Goal: Task Accomplishment & Management: Manage account settings

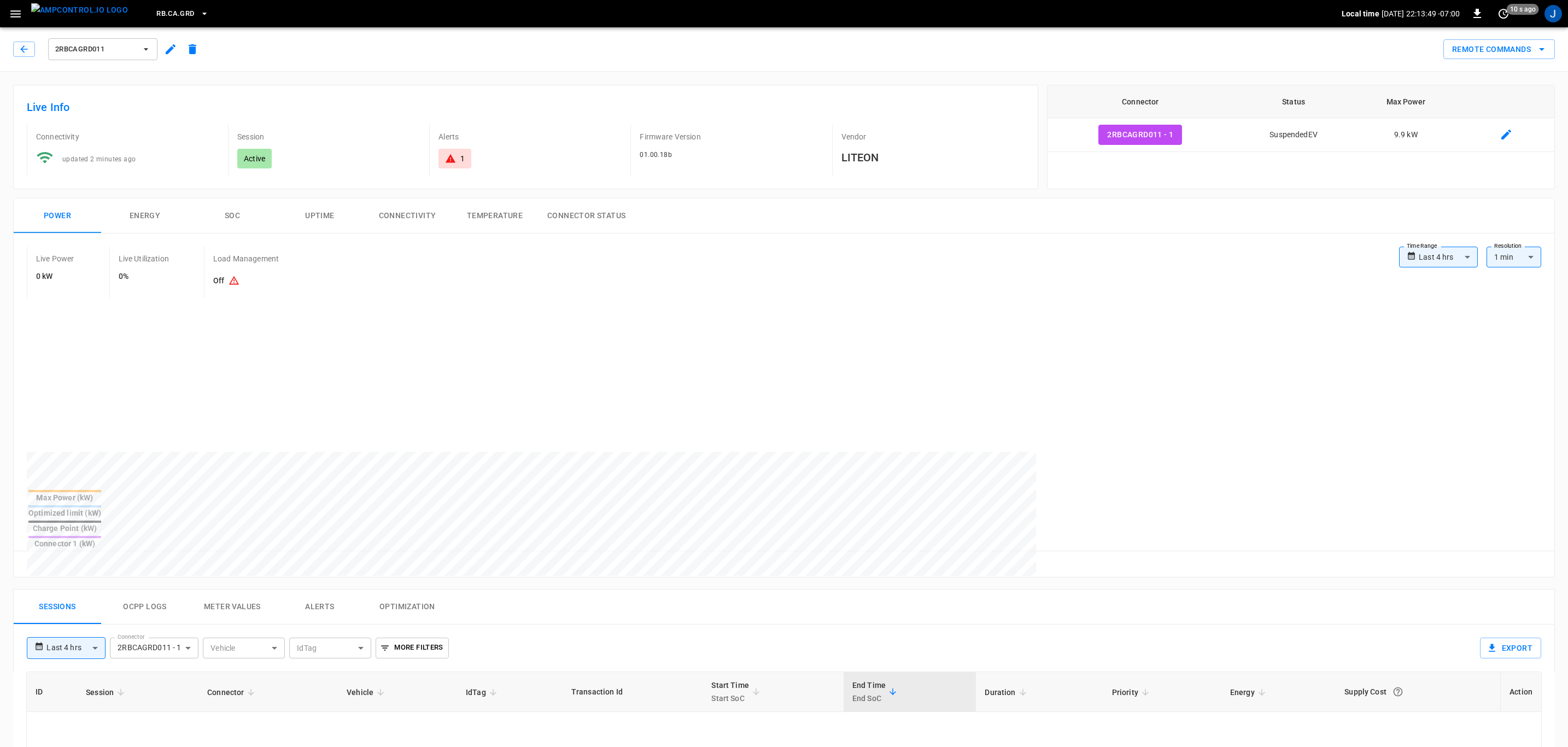
type input "**********"
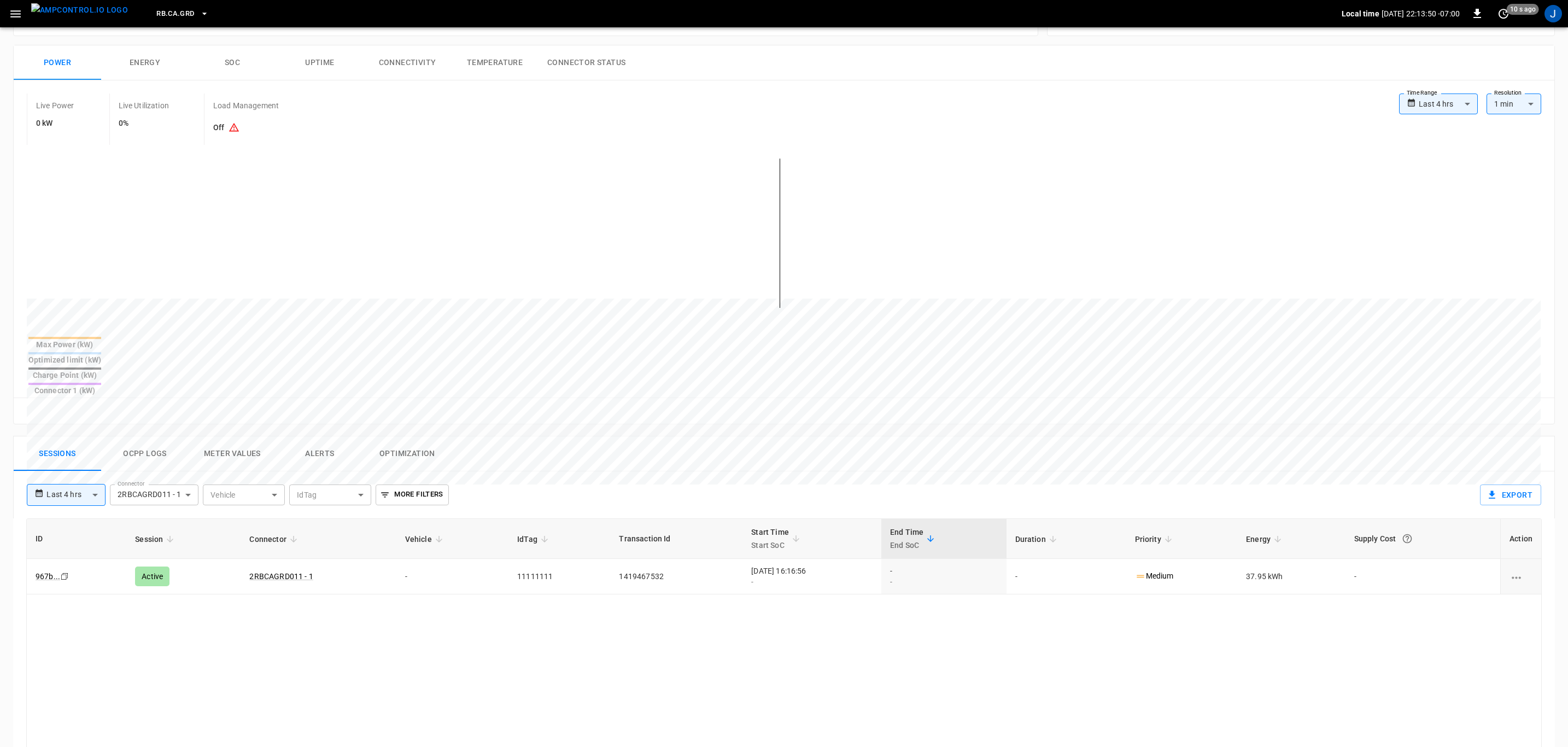
scroll to position [410, 0]
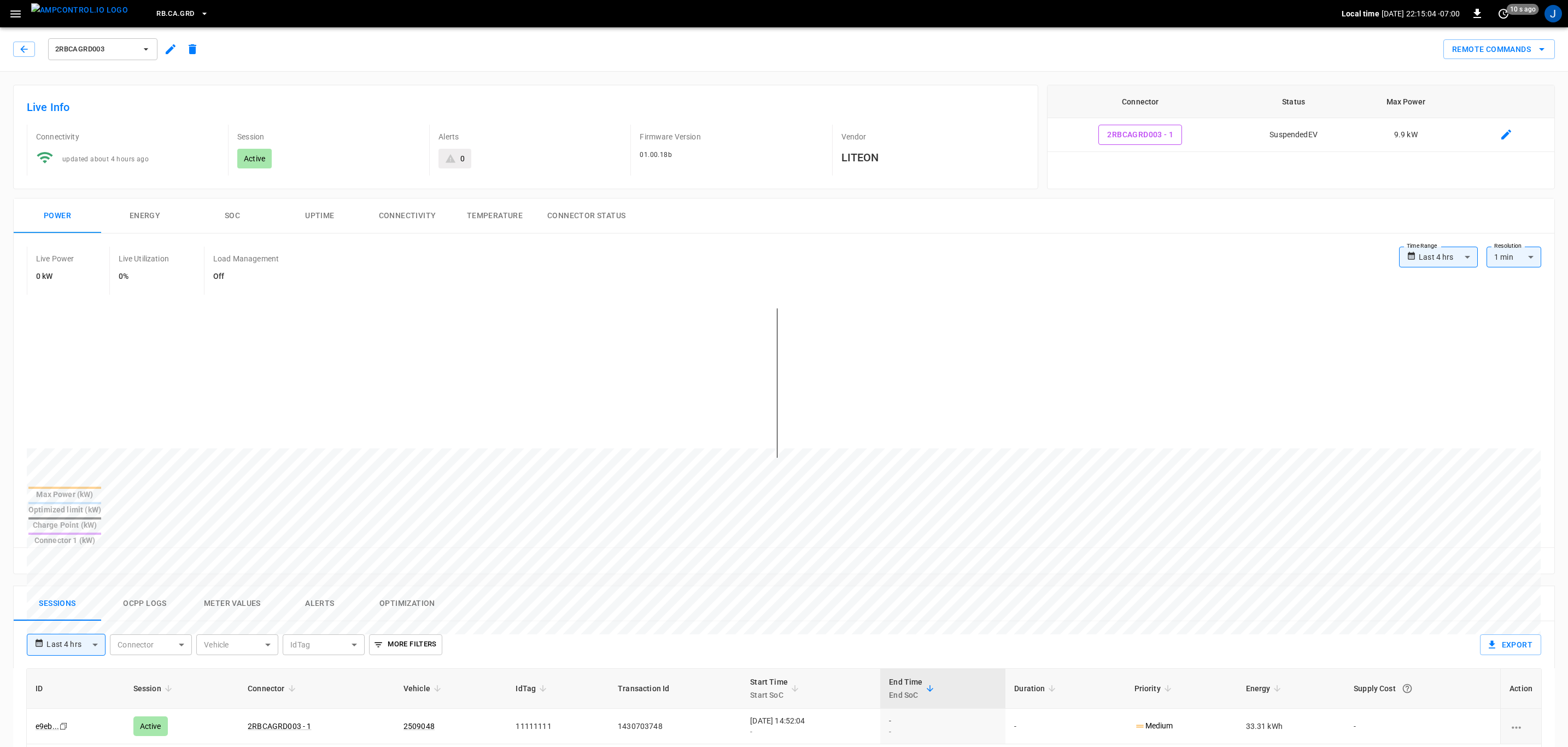
type input "**********"
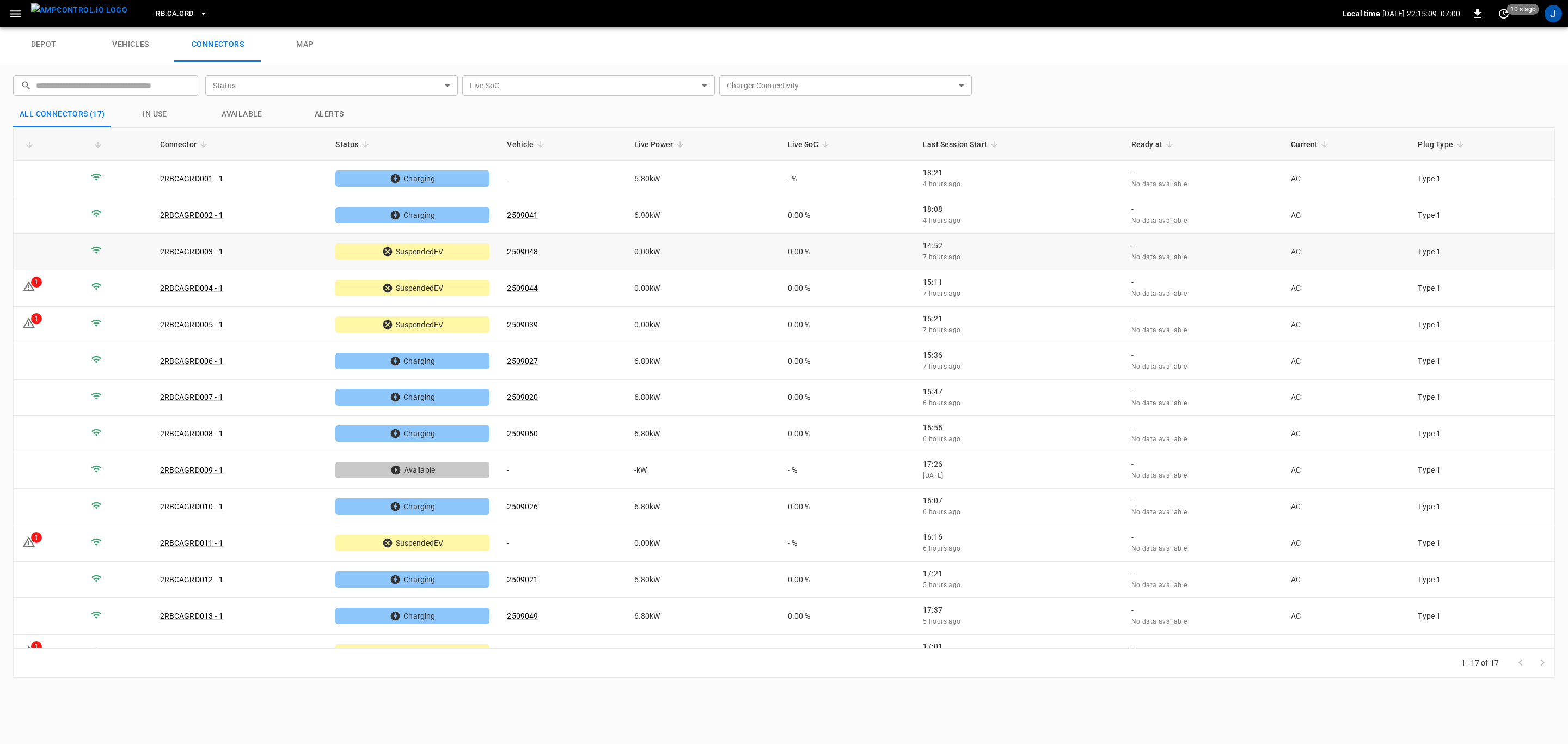
click at [58, 248] on td at bounding box center [48, 251] width 69 height 36
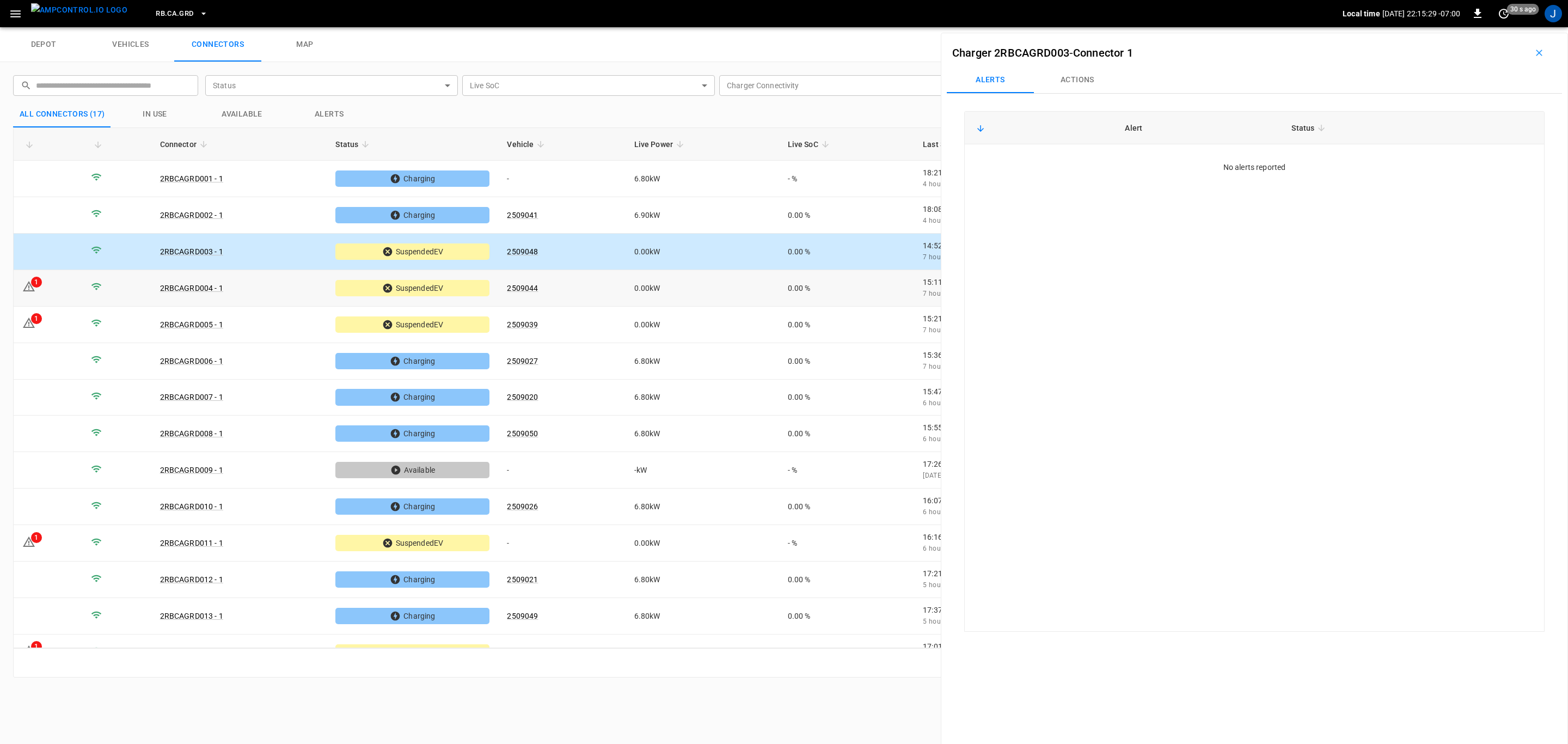
click at [248, 289] on td "2RBCAGRD004 - 1" at bounding box center [239, 288] width 176 height 36
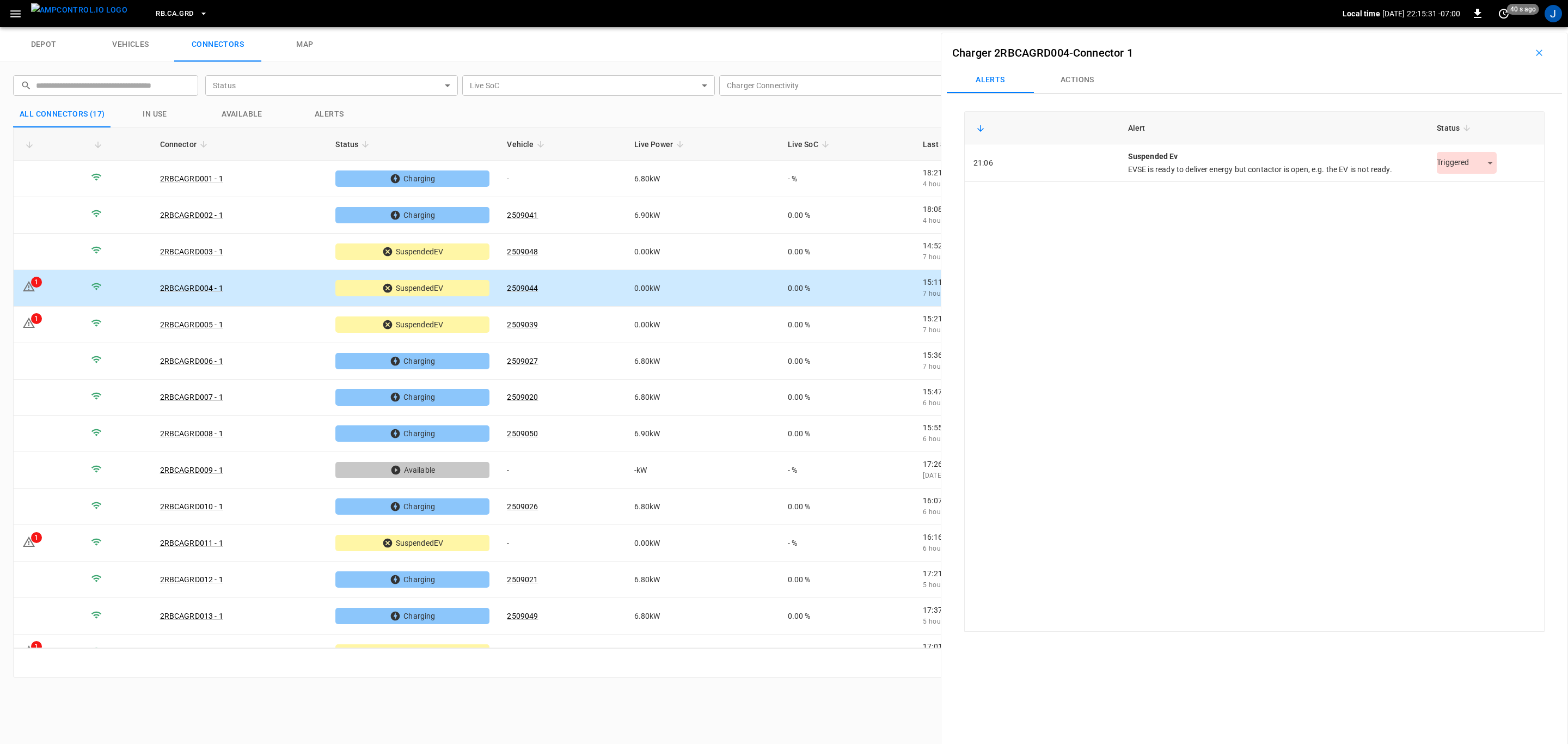
click at [1484, 173] on div "Triggered *********" at bounding box center [1466, 163] width 60 height 22
click at [1485, 28] on body "RB.CA.GRD Local time [DATE] 22:15:32 -07:00 0 40 s ago J depot vehicles connect…" at bounding box center [784, 13] width 1568 height 28
click at [1464, 186] on li "Resolved" at bounding box center [1461, 190] width 69 height 18
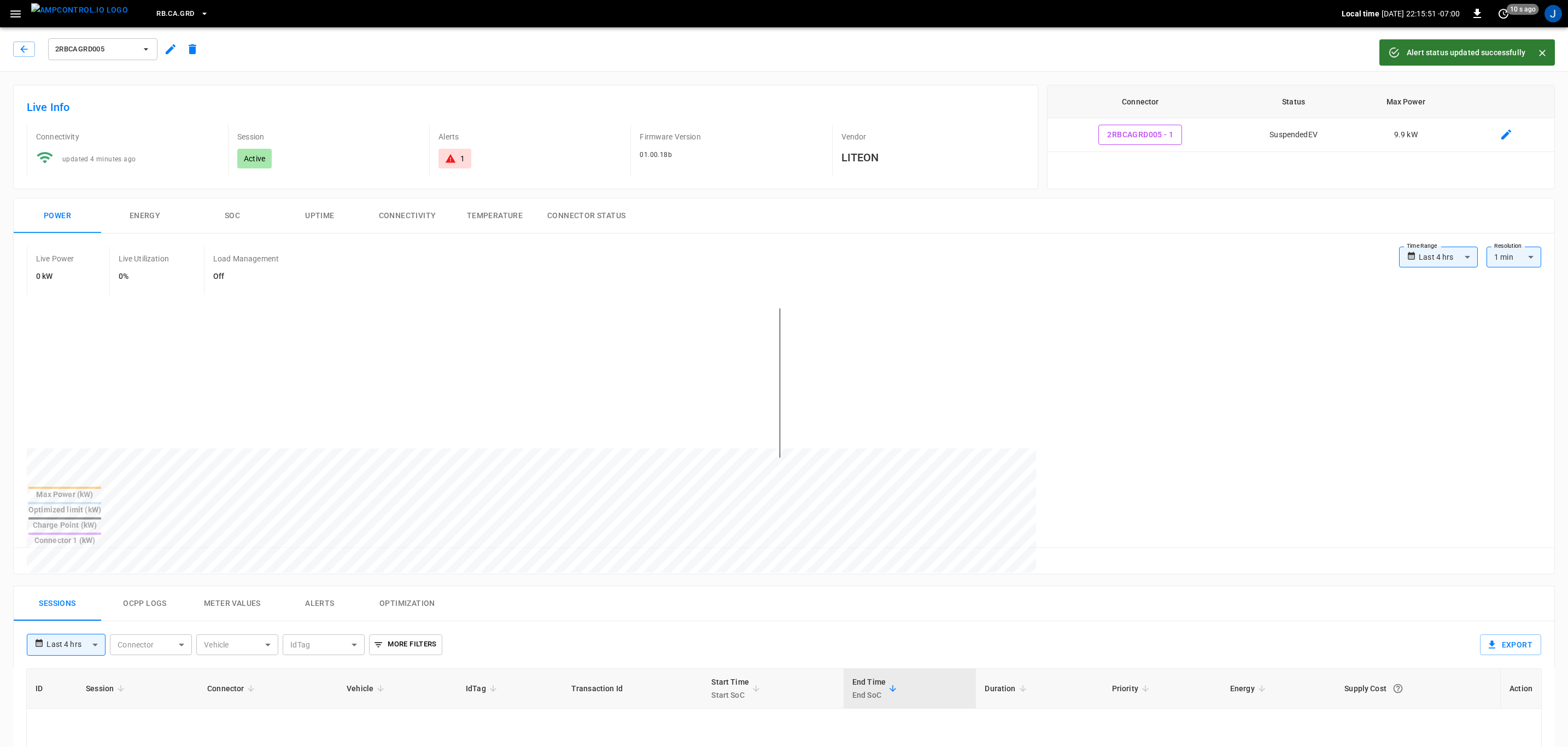
type input "**********"
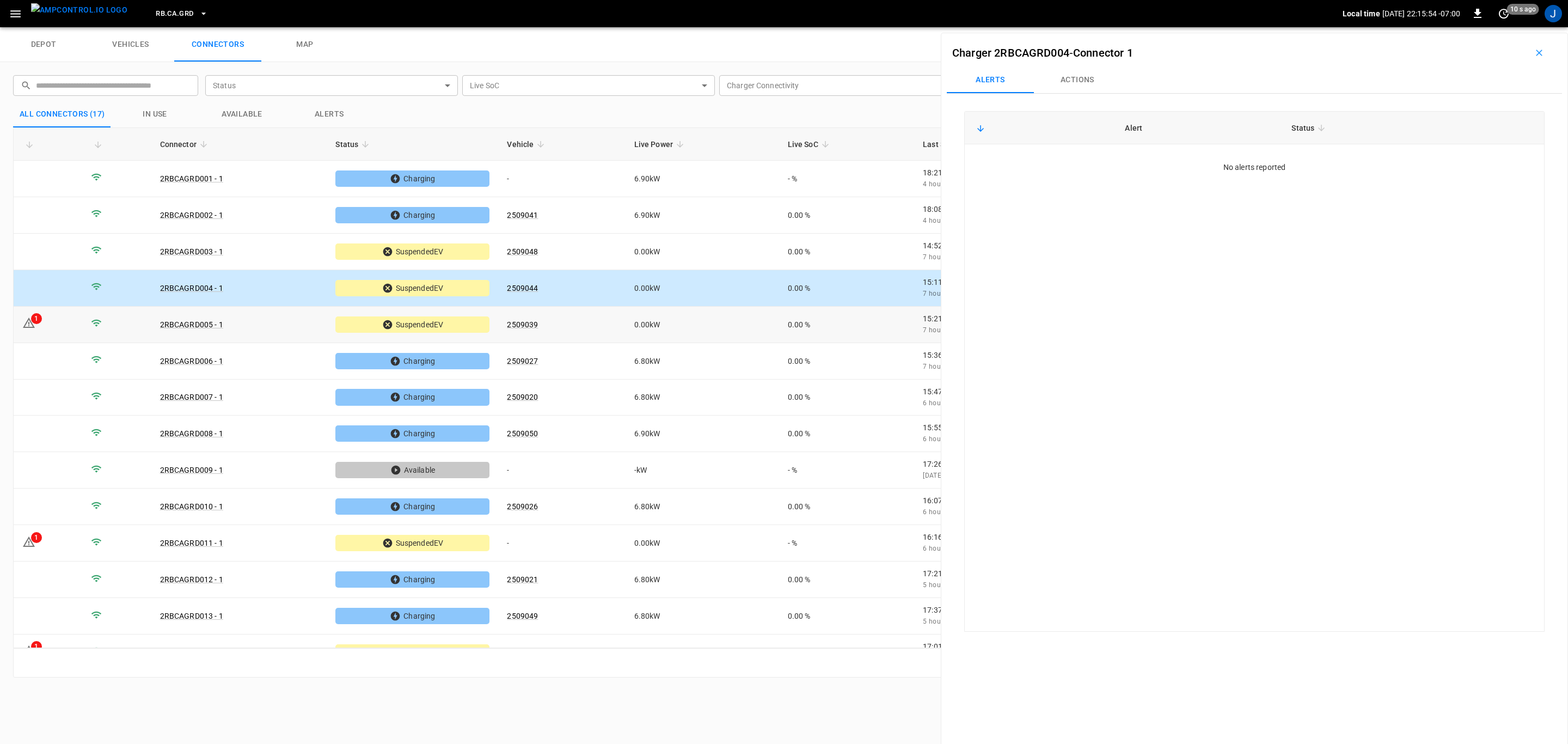
click at [276, 331] on td "2RBCAGRD005 - 1" at bounding box center [239, 324] width 176 height 36
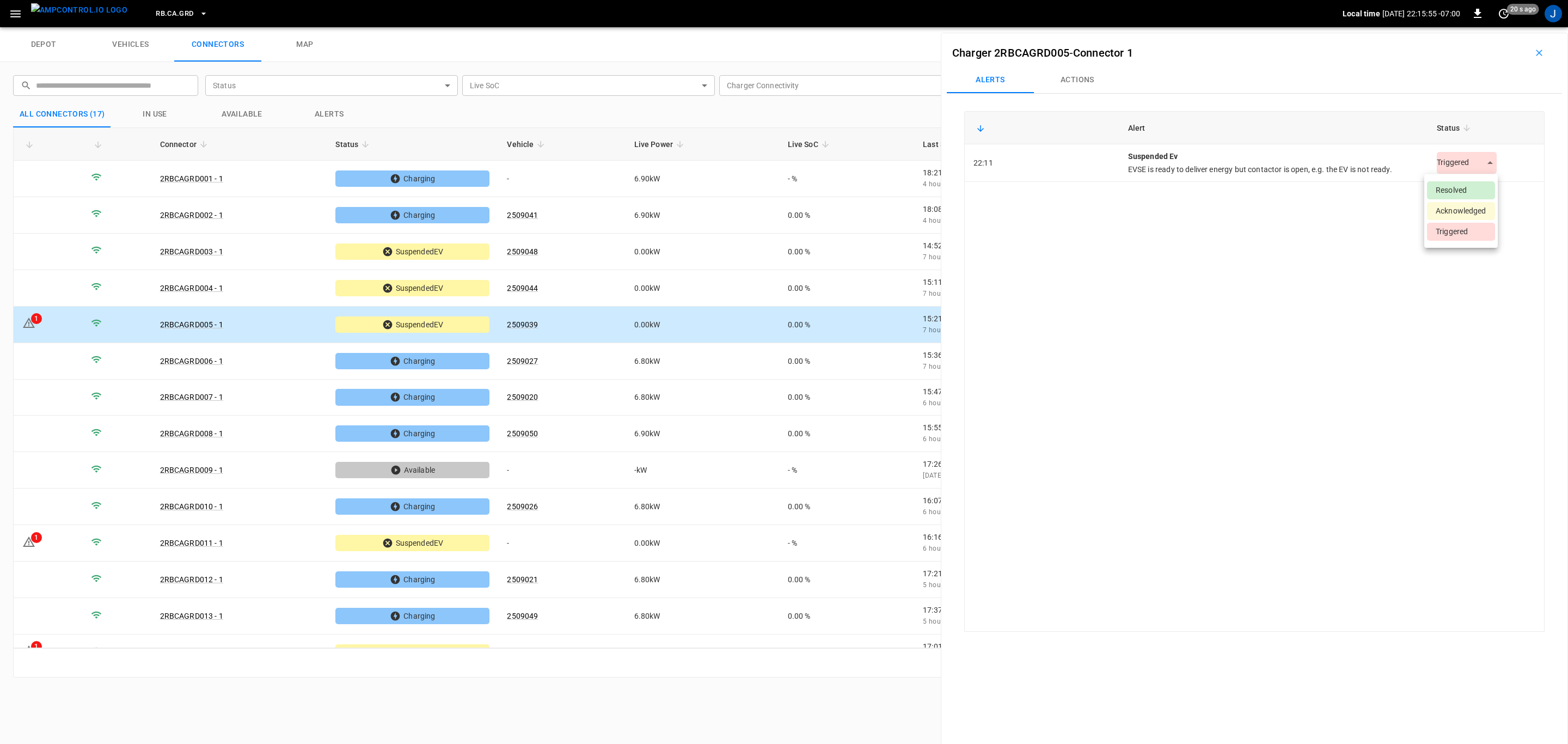
click at [1485, 28] on body "RB.CA.GRD Local time [DATE] 22:15:55 -07:00 0 20 s ago J depot vehicles connect…" at bounding box center [784, 13] width 1568 height 28
click at [1472, 187] on li "Resolved" at bounding box center [1461, 190] width 69 height 18
click at [278, 544] on td "2RBCAGRD011 - 1" at bounding box center [239, 543] width 176 height 36
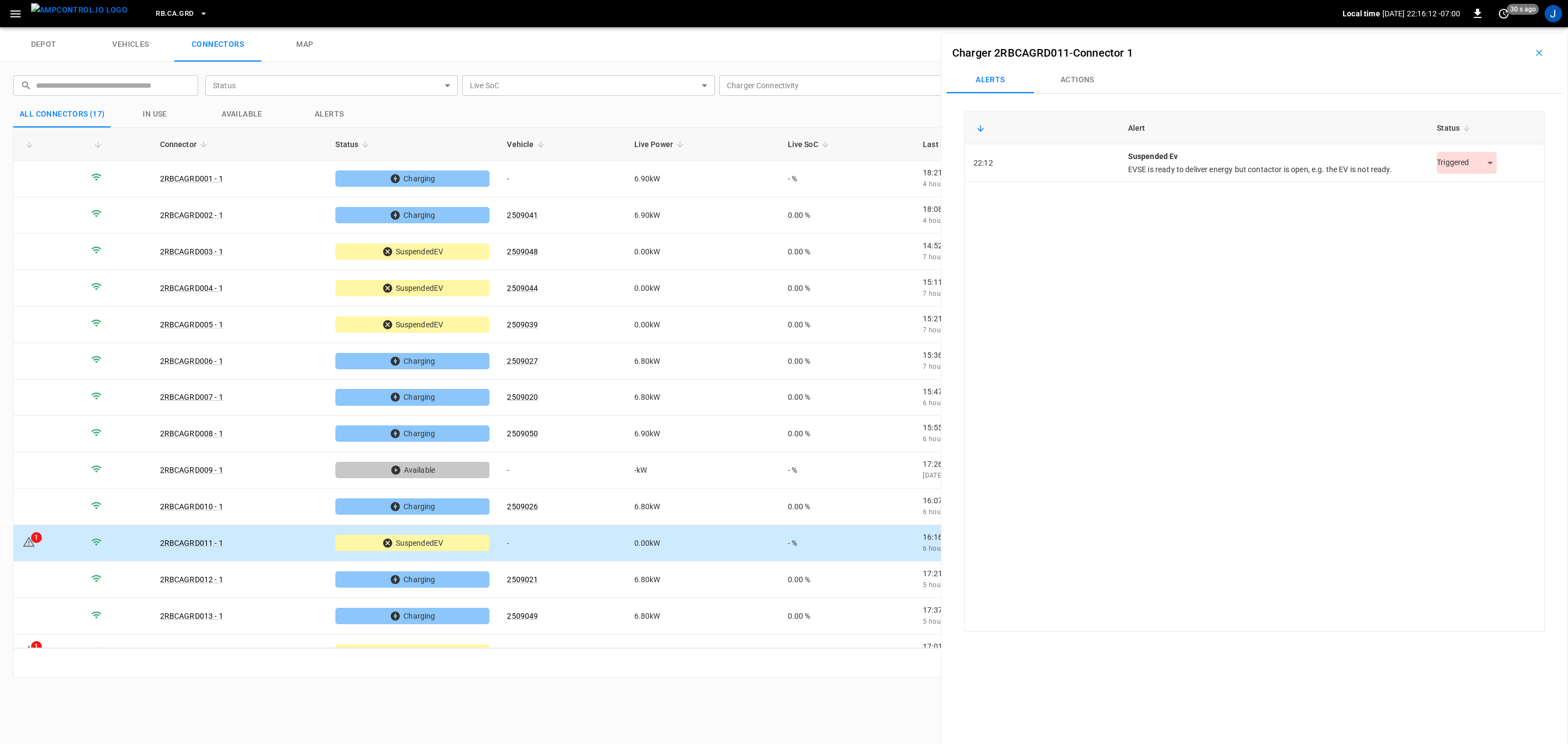
click at [1481, 28] on body "RB.CA.GRD Local time [DATE] 22:16:12 -07:00 0 30 s ago J depot vehicles connect…" at bounding box center [784, 13] width 1568 height 28
click at [1456, 193] on li "Resolved" at bounding box center [1461, 190] width 69 height 18
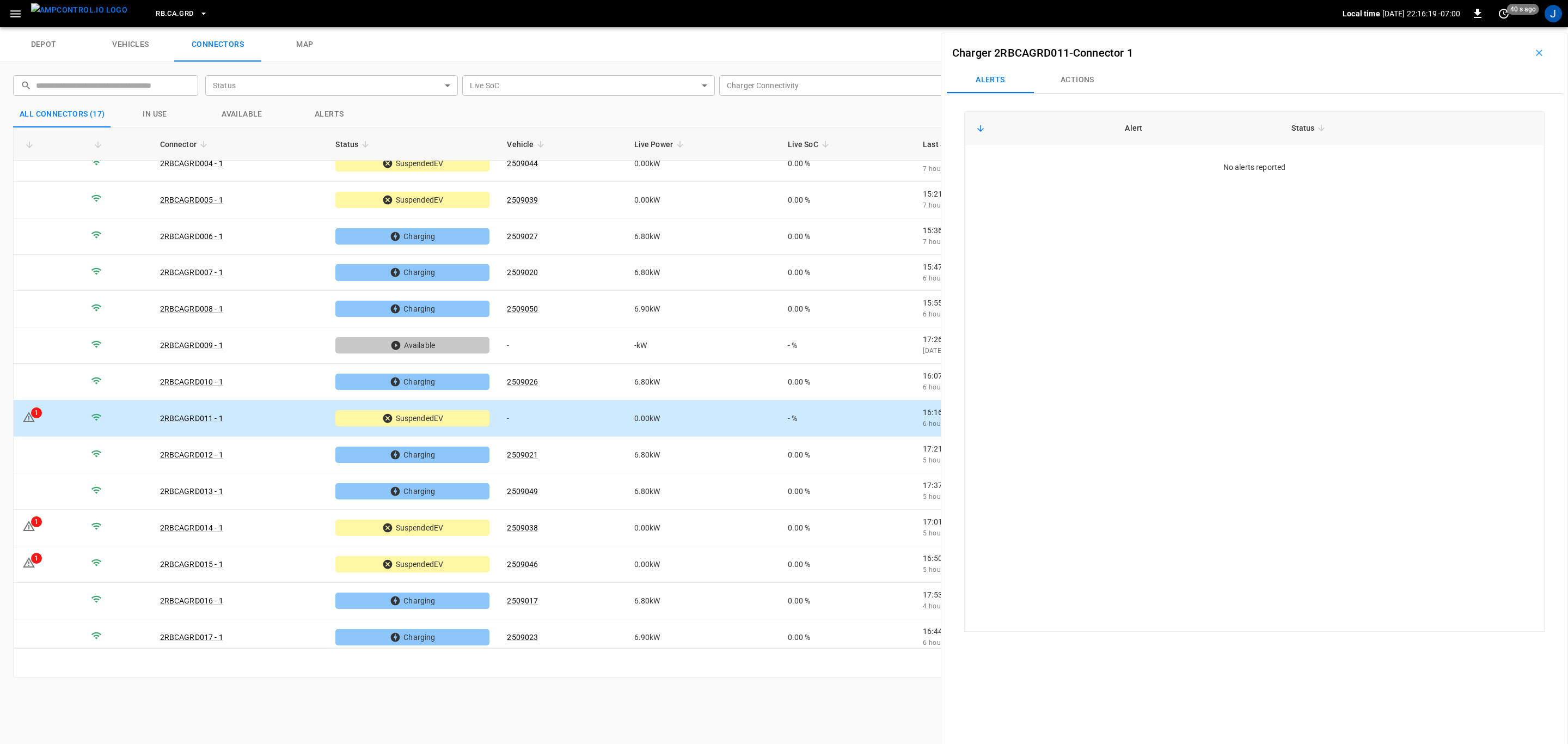
scroll to position [132, 0]
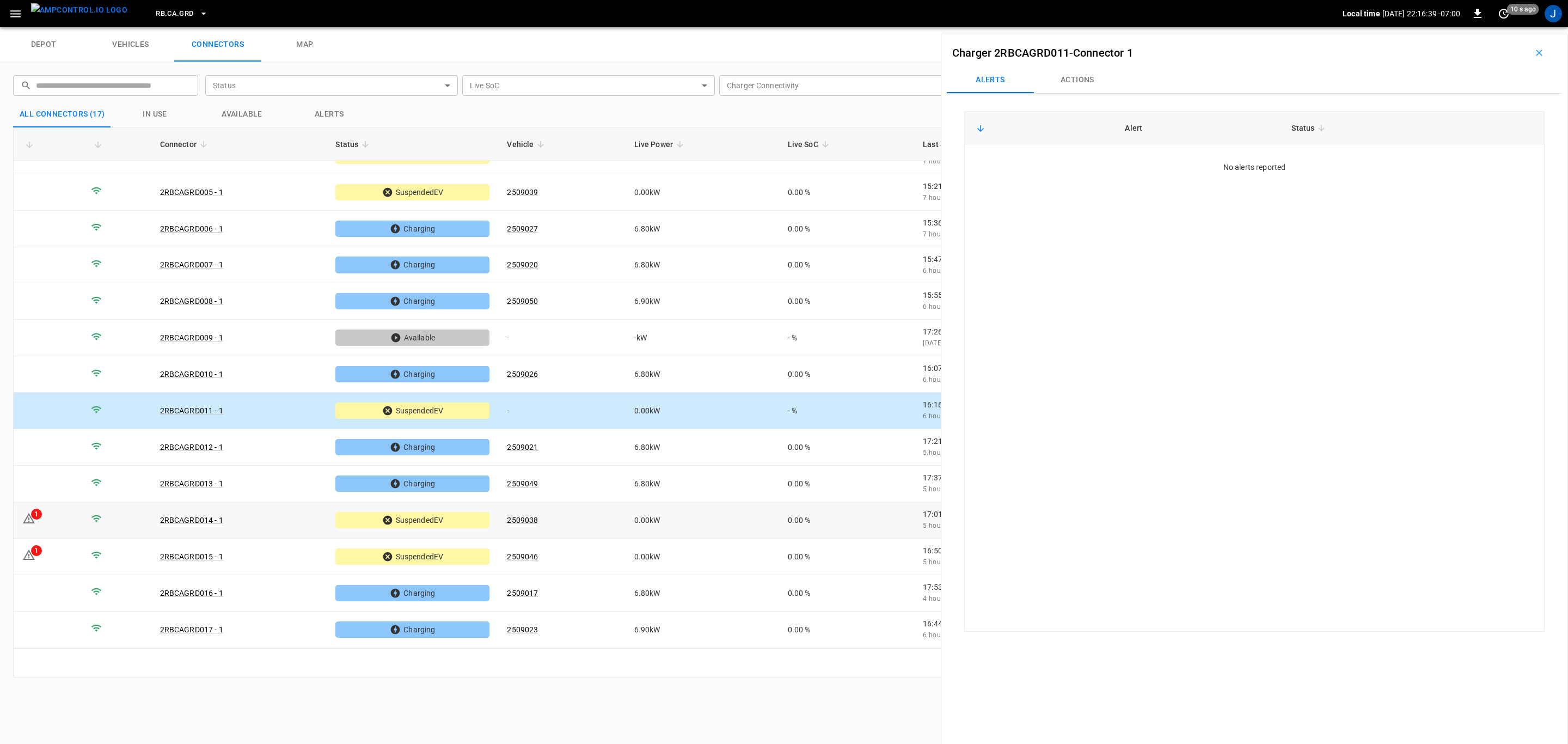
click at [271, 518] on td "2RBCAGRD014 - 1" at bounding box center [239, 520] width 176 height 36
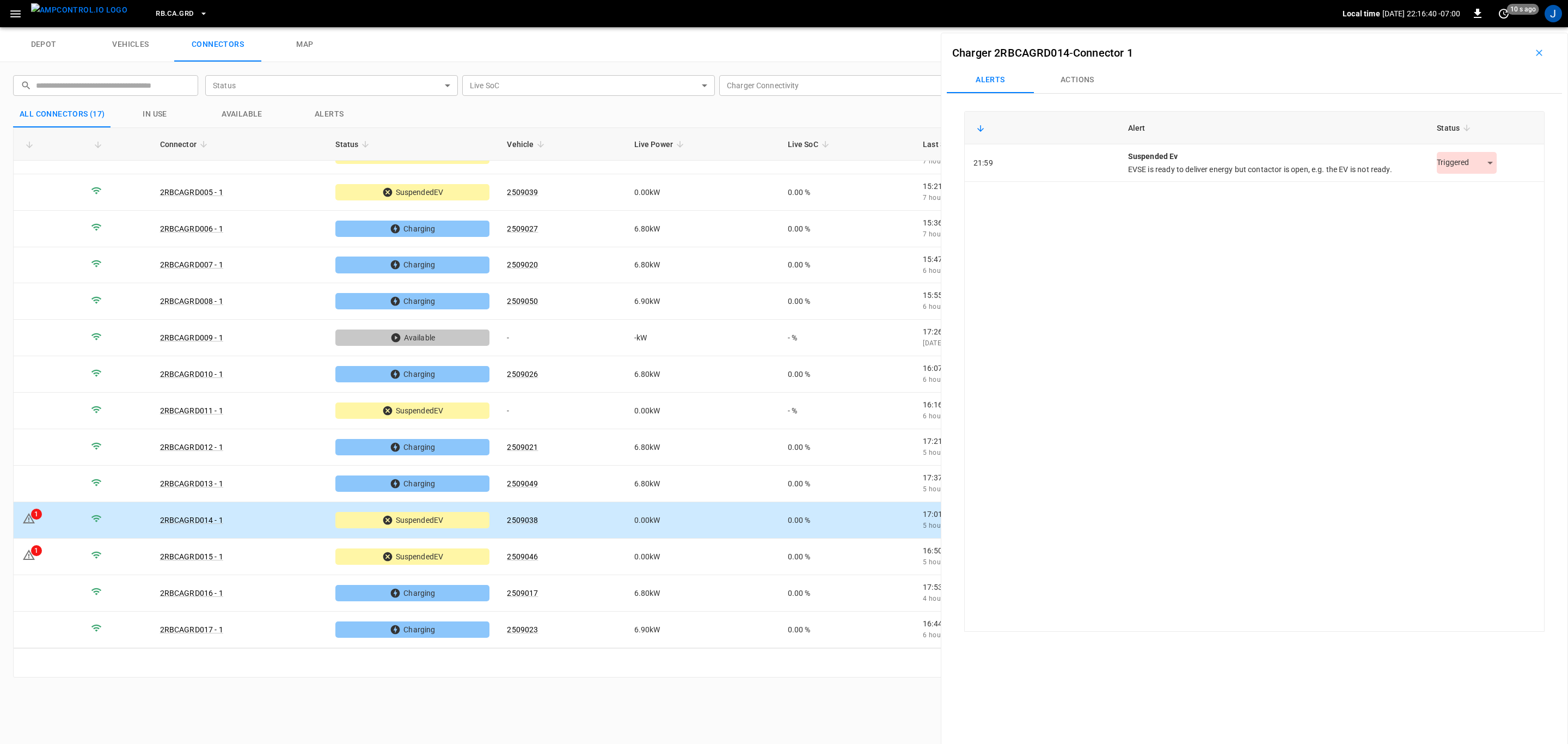
click at [1483, 28] on body "RB.CA.GRD Local time [DATE] 22:16:40 -07:00 0 10 s ago J depot vehicles connect…" at bounding box center [784, 13] width 1568 height 28
click at [1475, 190] on li "Resolved" at bounding box center [1461, 190] width 69 height 18
click at [262, 557] on td "2RBCAGRD015 - 1" at bounding box center [239, 557] width 176 height 36
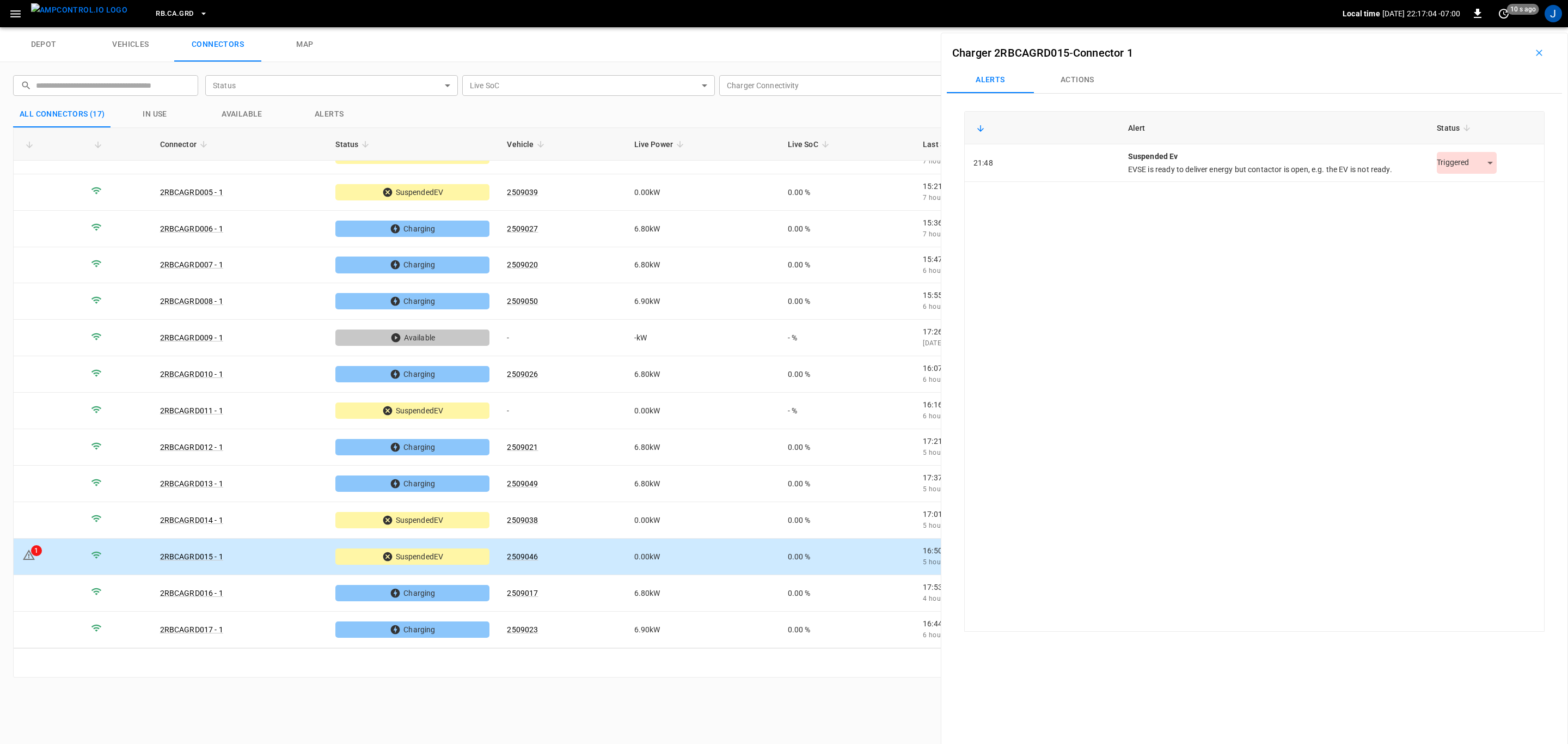
click at [1489, 28] on body "RB.CA.GRD Local time [DATE] 22:17:04 -07:00 0 10 s ago J depot vehicles connect…" at bounding box center [784, 13] width 1568 height 28
click at [1475, 182] on li "Resolved" at bounding box center [1461, 190] width 69 height 18
click at [1544, 50] on icon "Close" at bounding box center [1541, 52] width 7 height 7
click at [1536, 50] on icon "button" at bounding box center [1539, 52] width 7 height 7
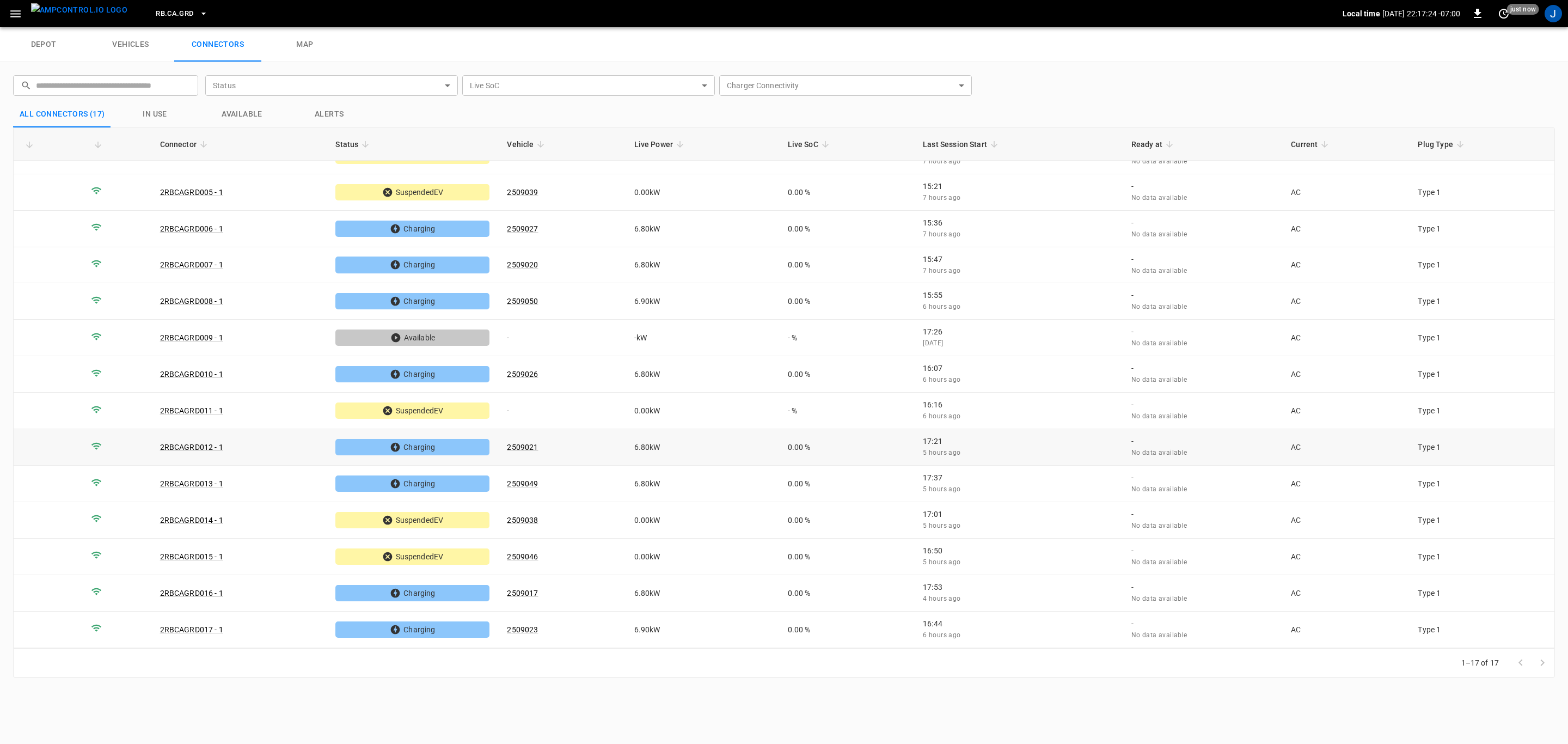
scroll to position [0, 0]
